Goal: Understand process/instructions: Understand process/instructions

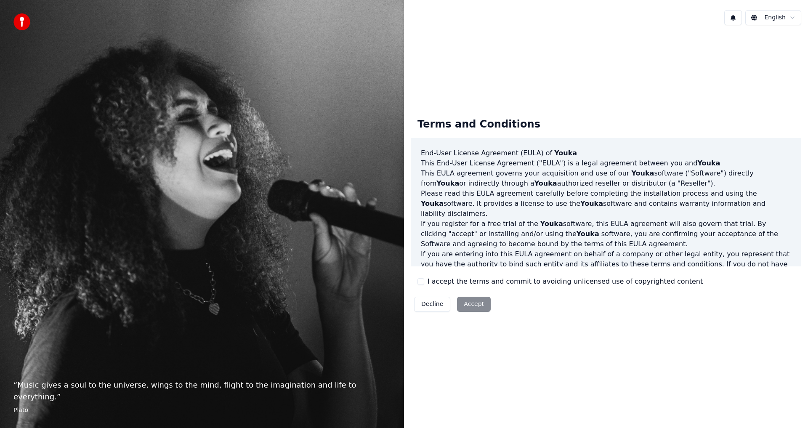
click at [471, 306] on div "Decline Accept" at bounding box center [452, 304] width 83 height 22
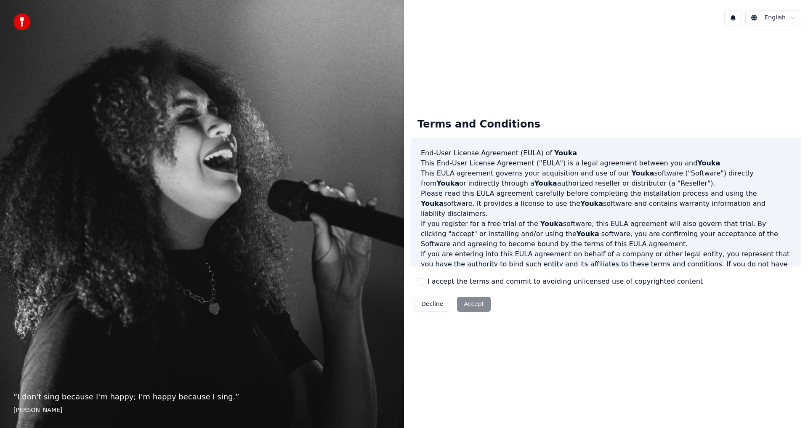
click at [468, 303] on div "Decline Accept" at bounding box center [452, 304] width 83 height 22
click at [472, 307] on div "Decline Accept" at bounding box center [452, 304] width 83 height 22
click at [243, 239] on div "“ I don't sing because I'm happy; I'm happy because I sing. ” [PERSON_NAME]" at bounding box center [202, 214] width 404 height 428
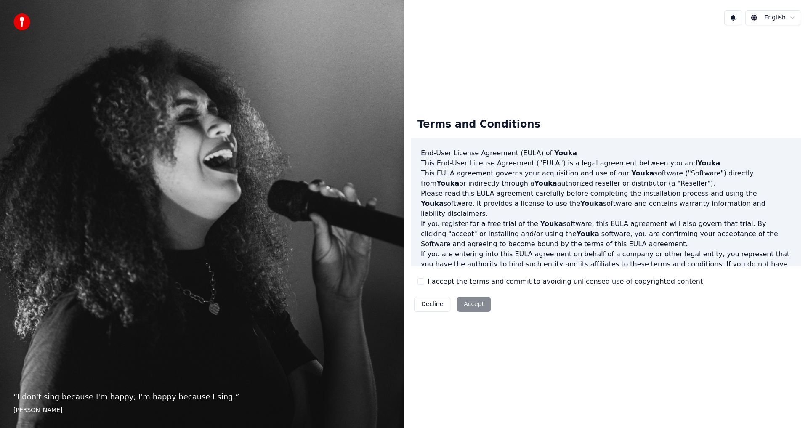
click at [243, 239] on div "“ I don't sing because I'm happy; I'm happy because I sing. ” [PERSON_NAME]" at bounding box center [202, 214] width 404 height 428
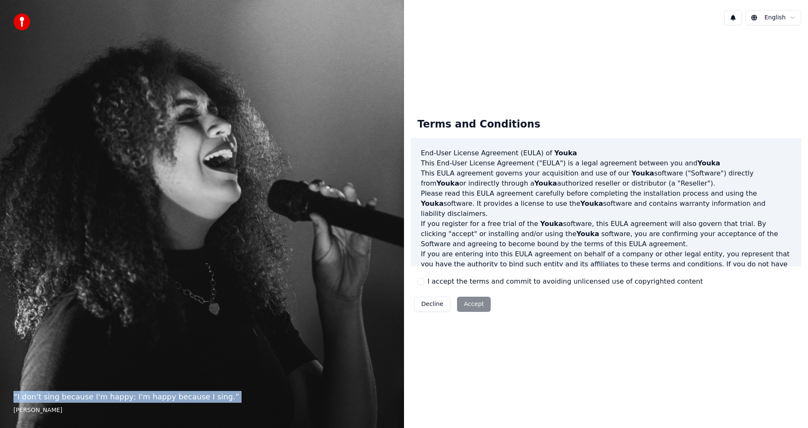
click at [243, 239] on div "“ I don't sing because I'm happy; I'm happy because I sing. ” [PERSON_NAME]" at bounding box center [202, 214] width 404 height 428
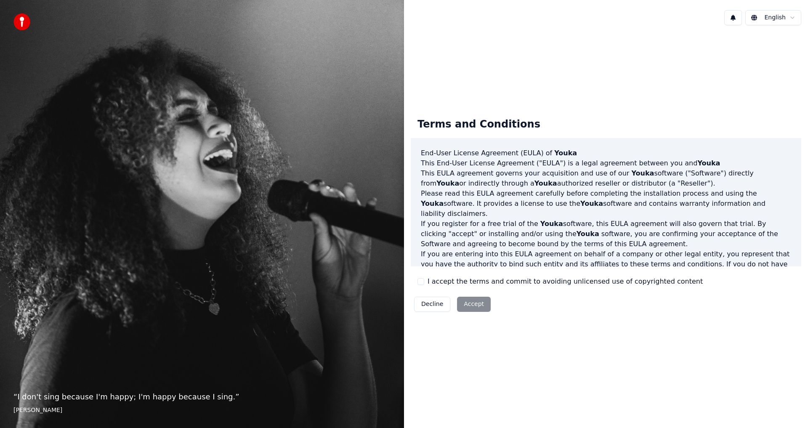
click at [243, 239] on div "“ I don't sing because I'm happy; I'm happy because I sing. ” [PERSON_NAME]" at bounding box center [202, 214] width 404 height 428
click at [14, 408] on footer "[PERSON_NAME]" at bounding box center [201, 410] width 377 height 8
click at [477, 305] on div "Decline Accept" at bounding box center [452, 304] width 83 height 22
click at [423, 305] on button "Decline" at bounding box center [432, 304] width 36 height 15
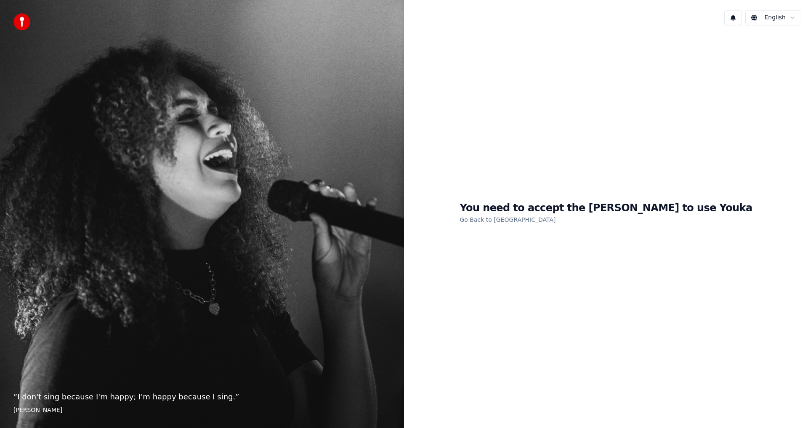
click at [603, 208] on h1 "You need to accept the [PERSON_NAME] to use Youka" at bounding box center [606, 208] width 293 height 13
click at [526, 222] on link "Go Back to [GEOGRAPHIC_DATA]" at bounding box center [508, 219] width 96 height 13
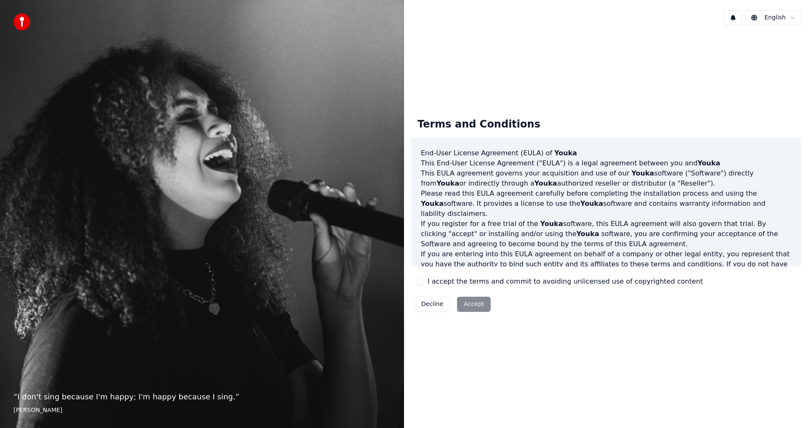
click at [464, 304] on div "Decline Accept" at bounding box center [452, 304] width 83 height 22
